Goal: Task Accomplishment & Management: Use online tool/utility

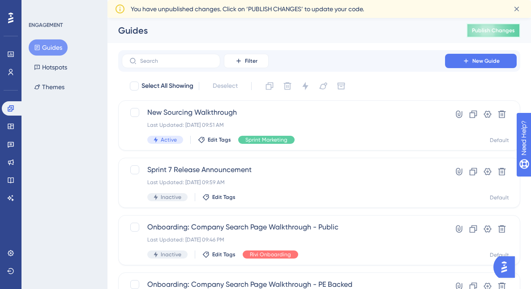
click at [500, 31] on span "Publish Changes" at bounding box center [493, 30] width 43 height 7
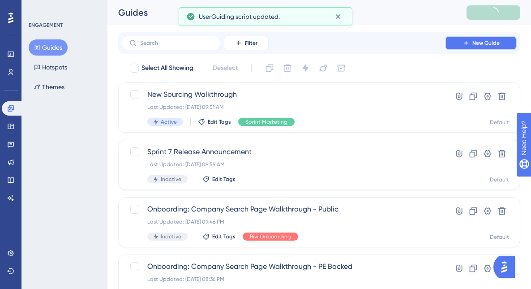
click at [487, 41] on span "New Guide" at bounding box center [486, 42] width 27 height 7
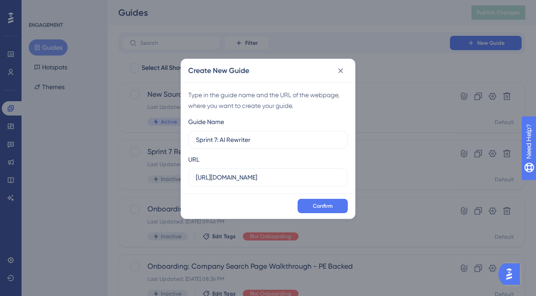
type input "Sprint 7: AI Rewriter"
click at [252, 171] on label "https://sutrox.riviapps.com" at bounding box center [267, 177] width 159 height 18
click at [252, 172] on input "https://sutrox.riviapps.com" at bounding box center [268, 177] width 144 height 10
click at [252, 178] on input "https://sutrox.riviapps.com" at bounding box center [268, 177] width 144 height 10
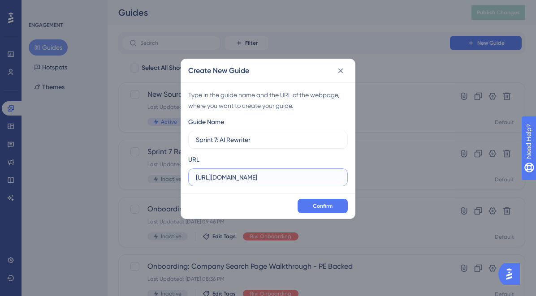
click at [252, 178] on input "https://sutrox.riviapps.com" at bounding box center [268, 177] width 144 height 10
paste input "-dev.riviapps.com/SXMain/JobDetail?JobId=13289&Tab=Overview#Overview"
type input "https://sutrox-dev.riviapps.com/SXMain/JobDetail?JobId=13289&Tab=Overview#Overv…"
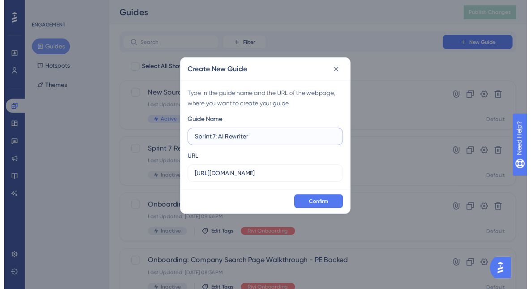
scroll to position [0, 0]
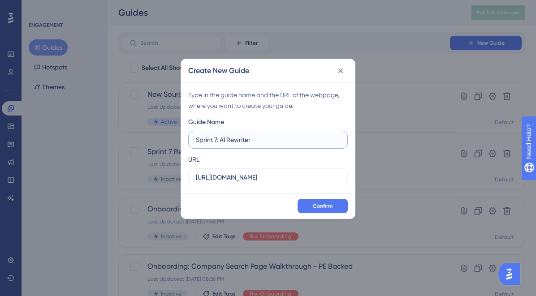
click at [263, 141] on input "Sprint 7: AI Rewriter" at bounding box center [268, 140] width 144 height 10
type input "Sprint 7: AI Rewrite"
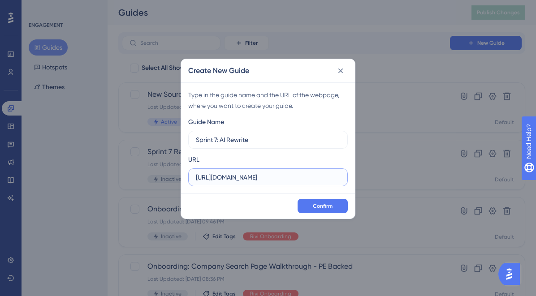
click at [311, 181] on input "https://sutrox-dev.riviapps.com/SXMain/JobDetail?JobId=13289&Tab=Overview#Overv…" at bounding box center [268, 177] width 144 height 10
click at [321, 206] on span "Confirm" at bounding box center [323, 205] width 20 height 7
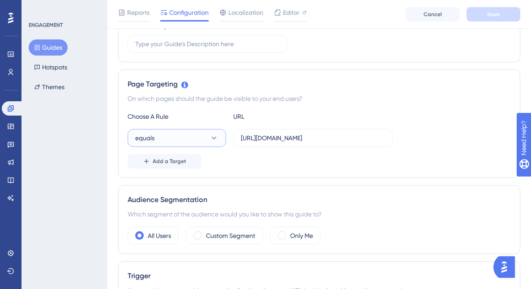
click at [188, 138] on button "equals" at bounding box center [177, 138] width 99 height 18
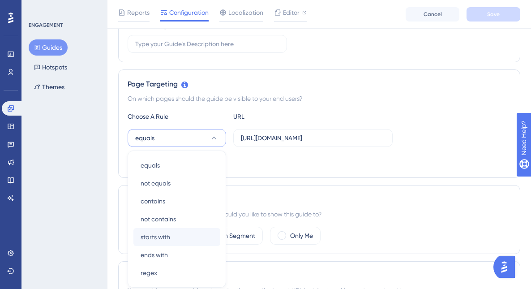
scroll to position [237, 0]
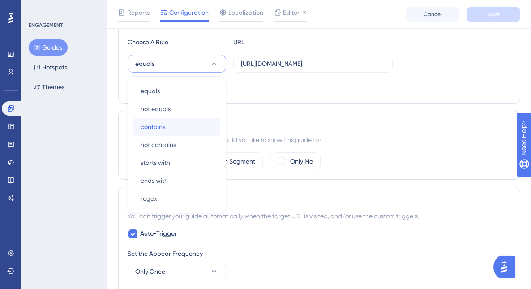
click at [165, 127] on div "contains contains" at bounding box center [177, 127] width 73 height 18
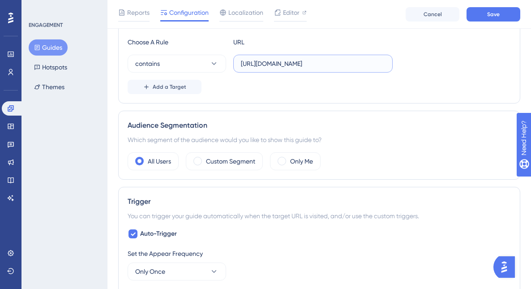
click at [308, 62] on input "https://sutrox-dev.riviapps.com/SXMain/JobDetail?JobId=13289&Tab=Overview#Overv…" at bounding box center [313, 64] width 144 height 10
click at [368, 64] on input "https://sutrox-dev.riviapps.com/SXMain/JobDetail?JobId=13289&Tab=Overview#Overv…" at bounding box center [313, 64] width 144 height 10
drag, startPoint x: 320, startPoint y: 65, endPoint x: 355, endPoint y: 64, distance: 34.9
click at [355, 64] on input "https://sutrox-dev.riviapps.com/SXMain/JobDetail?JobId=13289&Tab=Overview#Overv…" at bounding box center [313, 64] width 144 height 10
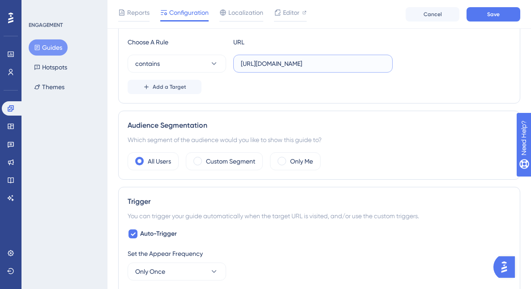
scroll to position [0, 82]
drag, startPoint x: 318, startPoint y: 65, endPoint x: 400, endPoint y: 63, distance: 82.9
click at [400, 63] on div "contains https://sutrox-dev.riviapps.com/SXMain/JobDetail?&Tab=Overview#Overview" at bounding box center [319, 64] width 383 height 18
type input "https://sutrox-dev.riviapps.com/SXMain/JobDetail?"
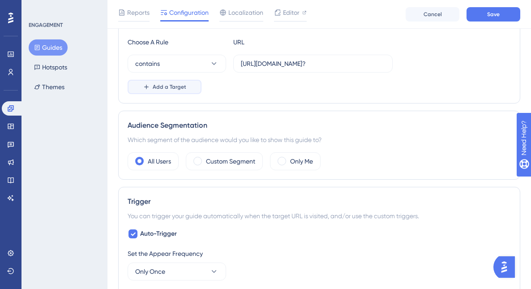
scroll to position [0, 0]
click at [176, 87] on span "Add a Target" at bounding box center [170, 86] width 34 height 7
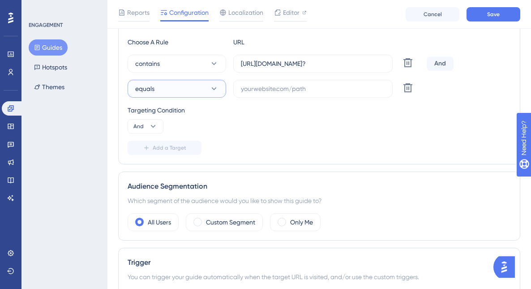
click at [171, 87] on button "equals" at bounding box center [177, 89] width 99 height 18
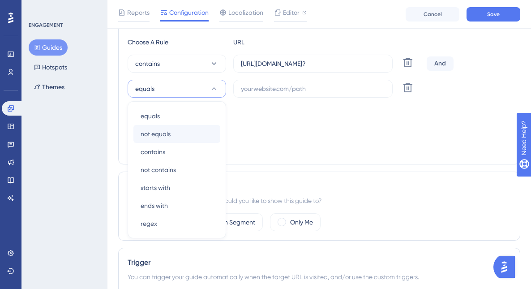
scroll to position [262, 0]
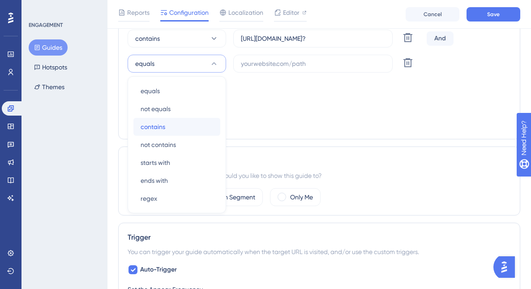
click at [168, 122] on div "contains contains" at bounding box center [177, 127] width 73 height 18
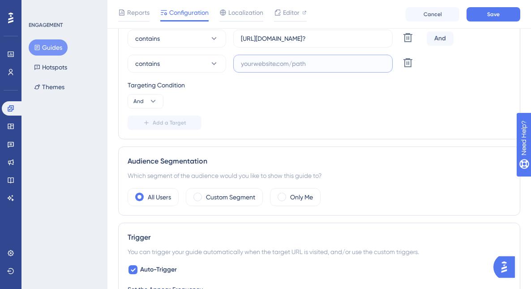
click at [272, 65] on input "text" at bounding box center [313, 64] width 144 height 10
paste input "&Tab=Overview#Overview"
type input "&Tab=Overview#Overview"
click at [301, 90] on div "Targeting Condition" at bounding box center [319, 85] width 383 height 11
click at [486, 16] on button "Save" at bounding box center [494, 14] width 54 height 14
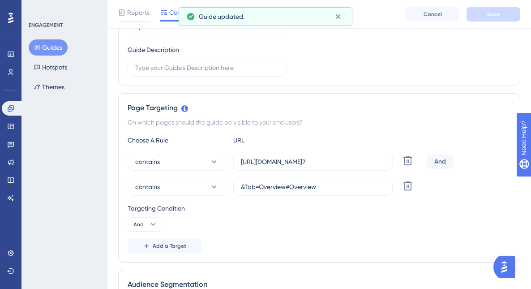
scroll to position [0, 0]
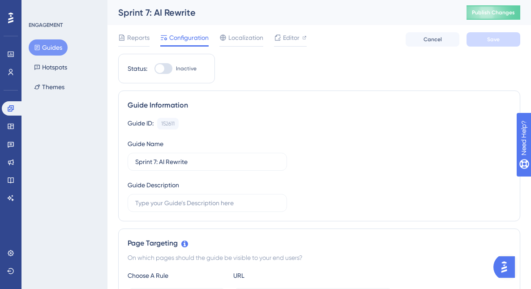
click at [161, 70] on div at bounding box center [159, 68] width 9 height 9
click at [155, 69] on input "Inactive" at bounding box center [154, 69] width 0 height 0
checkbox input "true"
click at [484, 37] on button "Save" at bounding box center [494, 39] width 54 height 14
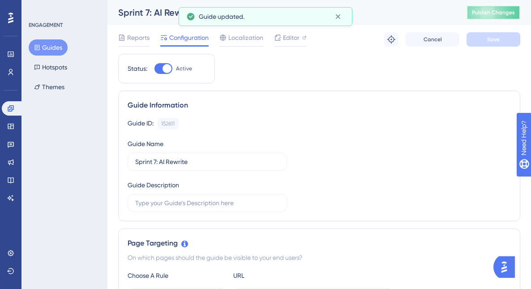
click at [495, 14] on span "Publish Changes" at bounding box center [493, 12] width 43 height 7
click at [287, 37] on span "Editor" at bounding box center [291, 37] width 17 height 11
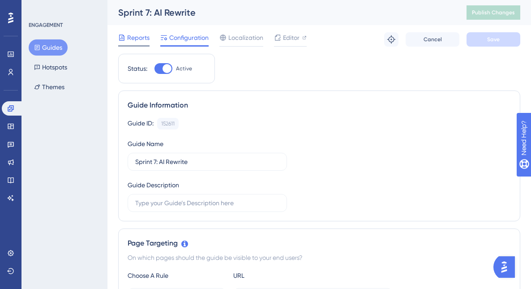
click at [134, 43] on span "Reports" at bounding box center [138, 37] width 22 height 11
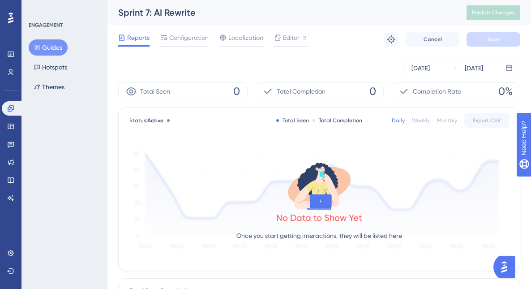
click at [188, 10] on div "Sprint 7: AI Rewrite" at bounding box center [281, 12] width 326 height 13
click at [184, 38] on span "Configuration" at bounding box center [188, 37] width 39 height 11
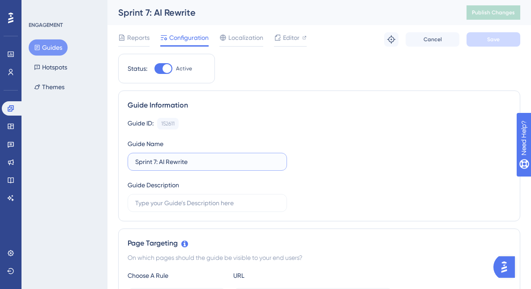
click at [214, 159] on input "Sprint 7: AI Rewrite" at bounding box center [207, 162] width 144 height 10
type input "Sprint 7: AI Rewrite Hotspot"
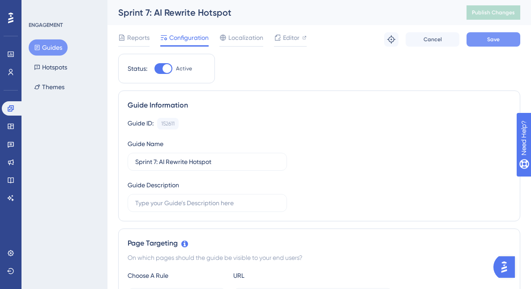
click at [510, 44] on button "Save" at bounding box center [494, 39] width 54 height 14
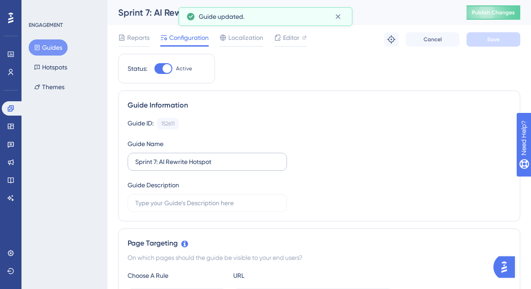
click at [162, 168] on label "Sprint 7: AI Rewrite Hotspot" at bounding box center [207, 162] width 159 height 18
click at [162, 167] on input "Sprint 7: AI Rewrite Hotspot" at bounding box center [207, 162] width 144 height 10
click at [162, 168] on label "Sprint 7: AI Rewrite Hotspot" at bounding box center [207, 162] width 159 height 18
click at [162, 167] on input "Sprint 7: AI Rewrite Hotspot" at bounding box center [207, 162] width 144 height 10
click at [162, 168] on label "Sprint 7: AI Rewrite Hotspot" at bounding box center [207, 162] width 159 height 18
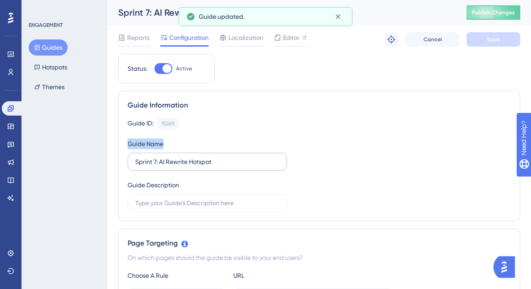
click at [162, 167] on input "Sprint 7: AI Rewrite Hotspot" at bounding box center [207, 162] width 144 height 10
click at [159, 162] on input "Sprint 7: AI Rewrite Hotspot" at bounding box center [207, 162] width 144 height 10
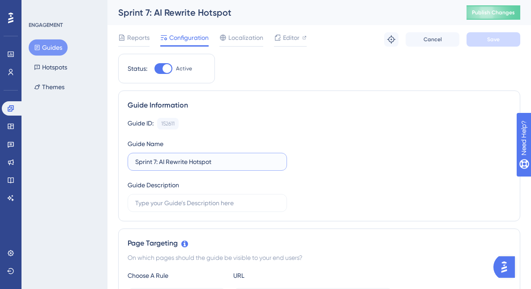
click at [159, 162] on input "Sprint 7: AI Rewrite Hotspot" at bounding box center [207, 162] width 144 height 10
click at [60, 63] on button "Hotspots" at bounding box center [51, 67] width 44 height 16
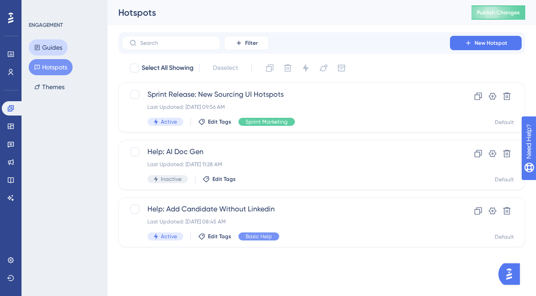
click at [52, 48] on button "Guides" at bounding box center [48, 47] width 39 height 16
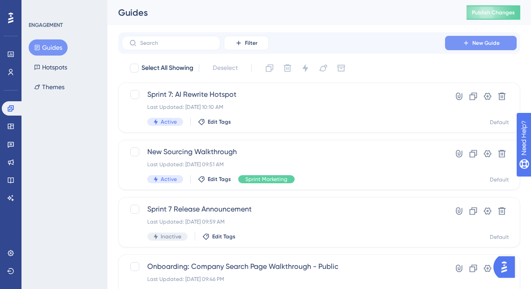
click at [464, 44] on icon at bounding box center [466, 42] width 7 height 7
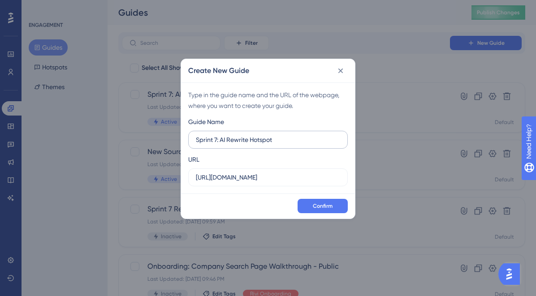
click at [261, 140] on input "Sprint 7: AI Rewrite Hotspot" at bounding box center [268, 140] width 144 height 10
type input "Sprint 7: AI Rewrite Guide"
click at [256, 176] on input "https://sutrox.riviapps.com" at bounding box center [268, 177] width 144 height 10
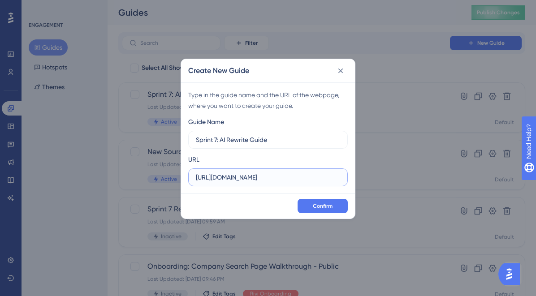
click at [256, 176] on input "https://sutrox.riviapps.com" at bounding box center [268, 177] width 144 height 10
paste input "-dev.riviapps.com/sxmain/"
type input "https://sutrox-dev.riviapps.com/sxmain/"
click at [314, 204] on span "Confirm" at bounding box center [323, 205] width 20 height 7
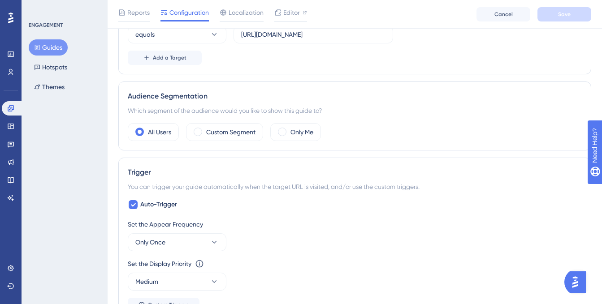
scroll to position [390, 0]
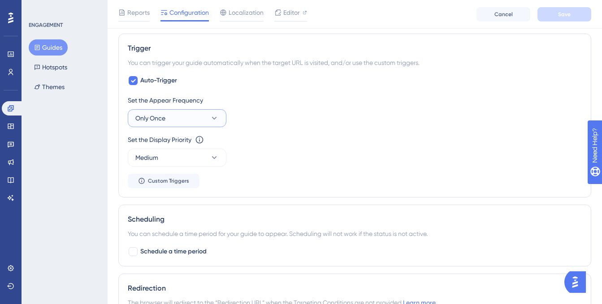
click at [167, 113] on button "Only Once" at bounding box center [177, 118] width 99 height 18
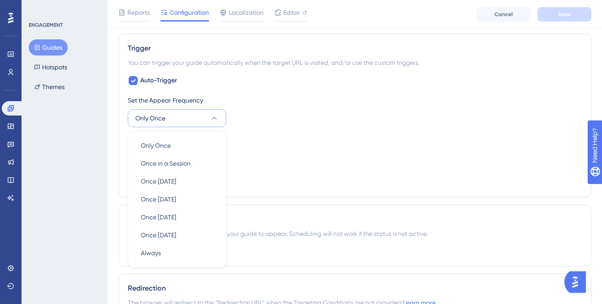
scroll to position [437, 0]
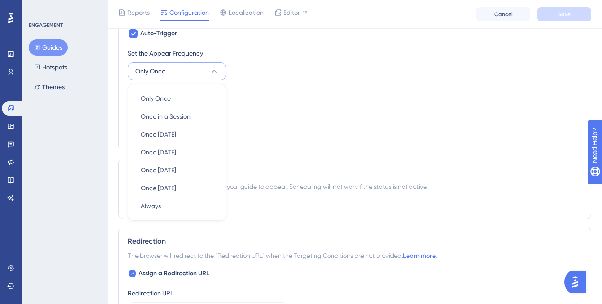
click at [266, 99] on div "Set the Display Priority This option will set the display priority between auto…" at bounding box center [355, 103] width 454 height 32
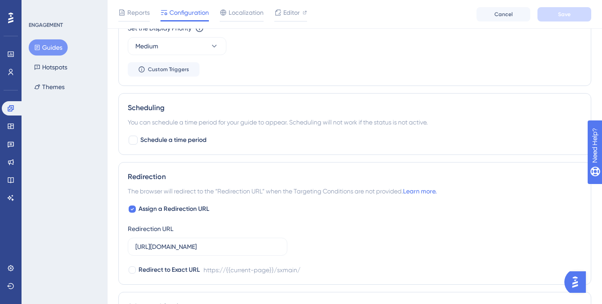
scroll to position [554, 0]
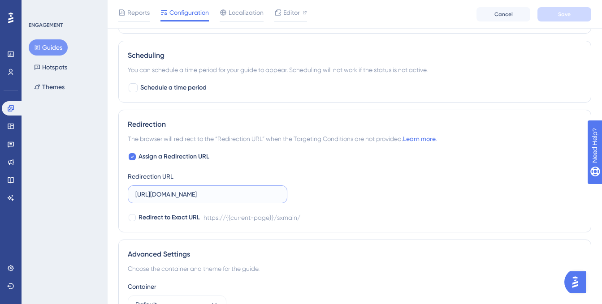
click at [180, 194] on input "https://sutrox-dev.riviapps.com/sxmain/" at bounding box center [207, 194] width 144 height 10
click at [162, 158] on span "Assign a Redirection URL" at bounding box center [173, 156] width 71 height 11
checkbox input "false"
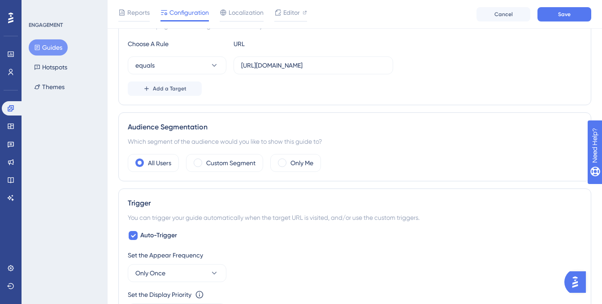
scroll to position [200, 0]
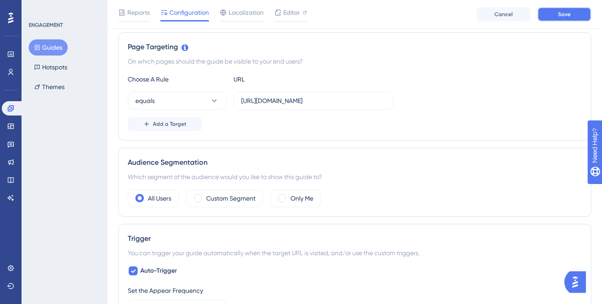
click at [535, 16] on button "Save" at bounding box center [564, 14] width 54 height 14
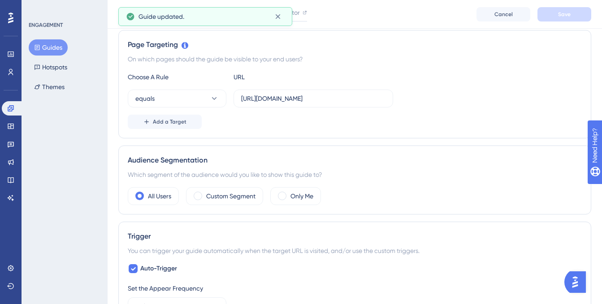
scroll to position [0, 0]
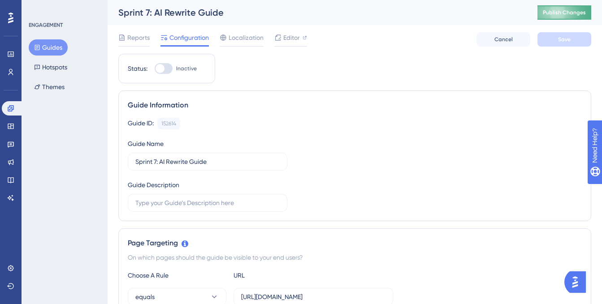
click at [535, 14] on button "Publish Changes" at bounding box center [564, 12] width 54 height 14
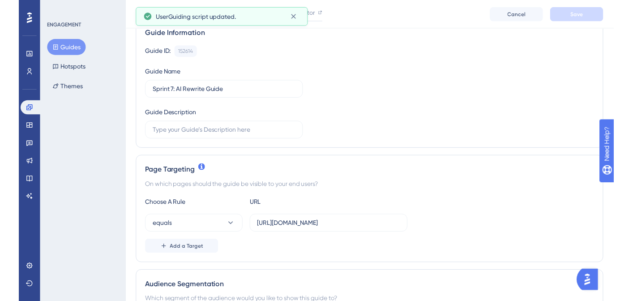
scroll to position [88, 0]
